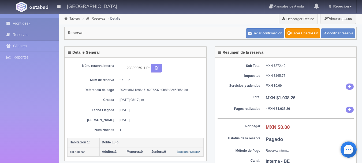
click at [20, 23] on link "Front desk" at bounding box center [29, 23] width 59 height 11
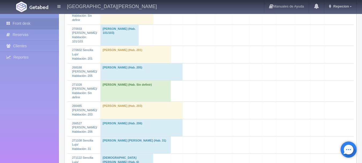
scroll to position [884, 0]
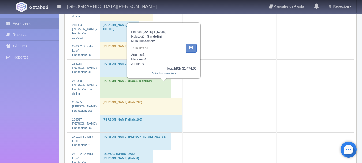
click at [169, 74] on link "Más Información" at bounding box center [164, 73] width 24 height 4
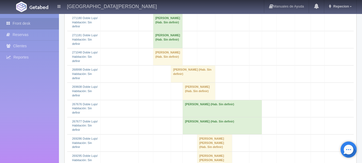
scroll to position [214, 0]
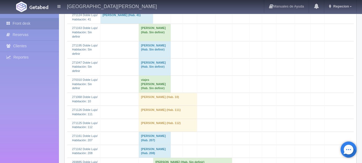
click at [150, 41] on td "Rocio Judith Sandoval Inda (Hab. Sin definir)" at bounding box center [155, 49] width 32 height 17
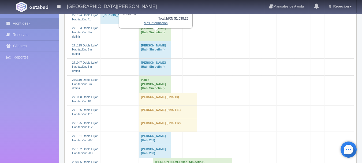
click at [154, 24] on link "Más Información" at bounding box center [156, 23] width 24 height 4
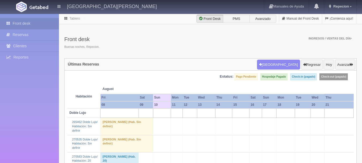
scroll to position [214, 0]
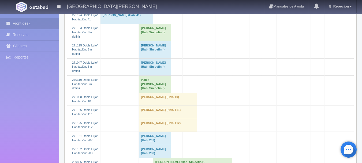
click at [151, 24] on td "Juan Alejandro Durán González (Hab. Sin definir)" at bounding box center [155, 32] width 32 height 17
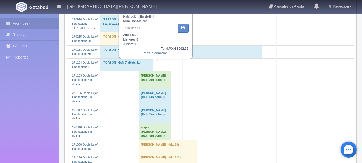
scroll to position [161, 0]
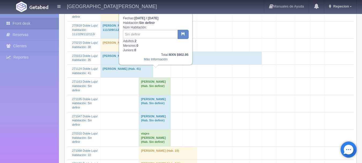
click at [154, 77] on td "Juan Alejandro Durán González (Hab. Sin definir)" at bounding box center [155, 85] width 32 height 17
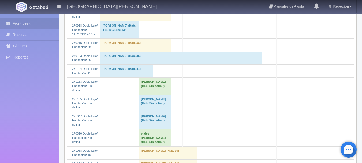
click at [152, 79] on td "[PERSON_NAME] (Hab. Sin definir)" at bounding box center [155, 85] width 32 height 17
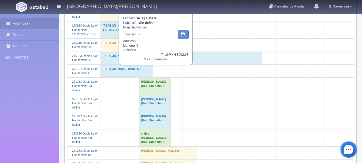
click at [161, 60] on link "Más Información" at bounding box center [156, 59] width 24 height 4
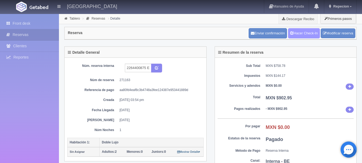
click at [304, 32] on link "Hacer Check-In" at bounding box center [304, 33] width 32 height 10
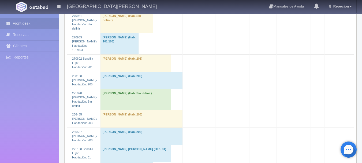
scroll to position [884, 0]
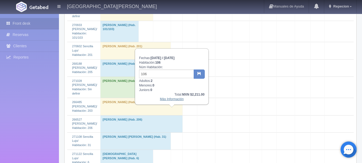
click at [163, 101] on link "Más Información" at bounding box center [172, 99] width 24 height 4
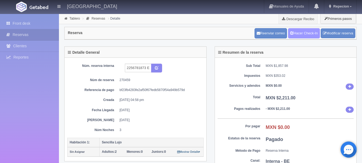
click at [294, 35] on link "Hacer Check-In" at bounding box center [304, 33] width 32 height 10
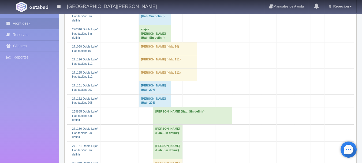
scroll to position [241, 0]
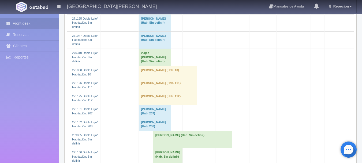
click at [147, 105] on td "Blanca Ledesma (Hab. 207)" at bounding box center [155, 111] width 32 height 13
click at [151, 105] on td "Blanca Ledesma (Hab. 207)" at bounding box center [155, 111] width 32 height 13
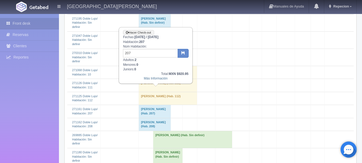
click at [150, 118] on td "Blanca Ledesma (Hab. 208)" at bounding box center [155, 124] width 32 height 13
click at [150, 118] on td "[PERSON_NAME] (Hab. 208)" at bounding box center [155, 124] width 32 height 13
click at [149, 105] on td "[PERSON_NAME] (Hab. 207)" at bounding box center [155, 111] width 32 height 13
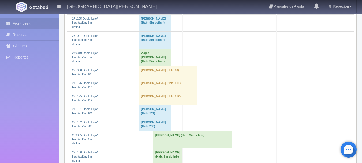
click at [144, 118] on td "[PERSON_NAME] (Hab. 208)" at bounding box center [155, 124] width 32 height 13
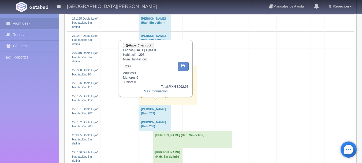
click at [148, 118] on td "[PERSON_NAME] (Hab. 208)" at bounding box center [155, 124] width 32 height 13
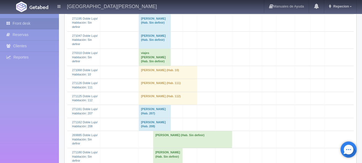
click at [155, 49] on td "viajes [PERSON_NAME] (Hab. Sin definir)" at bounding box center [155, 57] width 32 height 17
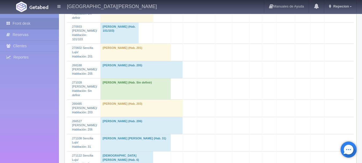
scroll to position [884, 0]
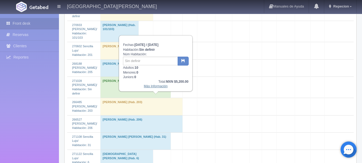
click at [154, 87] on link "Más Información" at bounding box center [156, 86] width 24 height 4
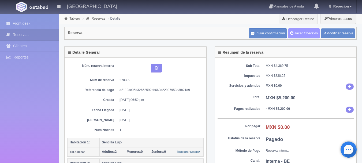
click at [307, 32] on link "Hacer Check-In" at bounding box center [304, 33] width 32 height 10
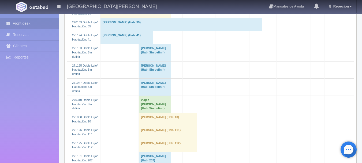
scroll to position [188, 0]
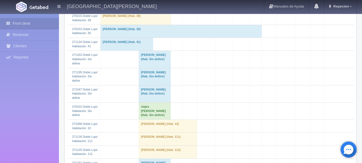
click at [147, 102] on td "viajes diana (Hab. Sin definir)" at bounding box center [155, 110] width 32 height 17
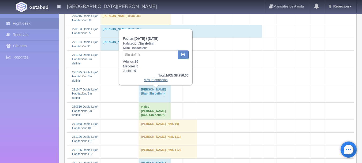
click at [158, 82] on link "Más Información" at bounding box center [156, 80] width 24 height 4
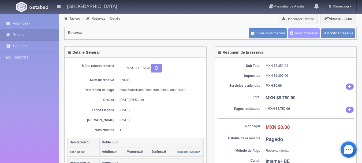
click at [301, 31] on link "Hacer Check-In" at bounding box center [304, 33] width 32 height 10
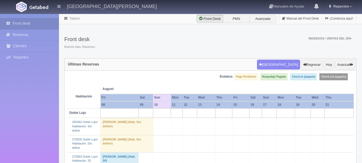
scroll to position [188, 0]
